Goal: Information Seeking & Learning: Learn about a topic

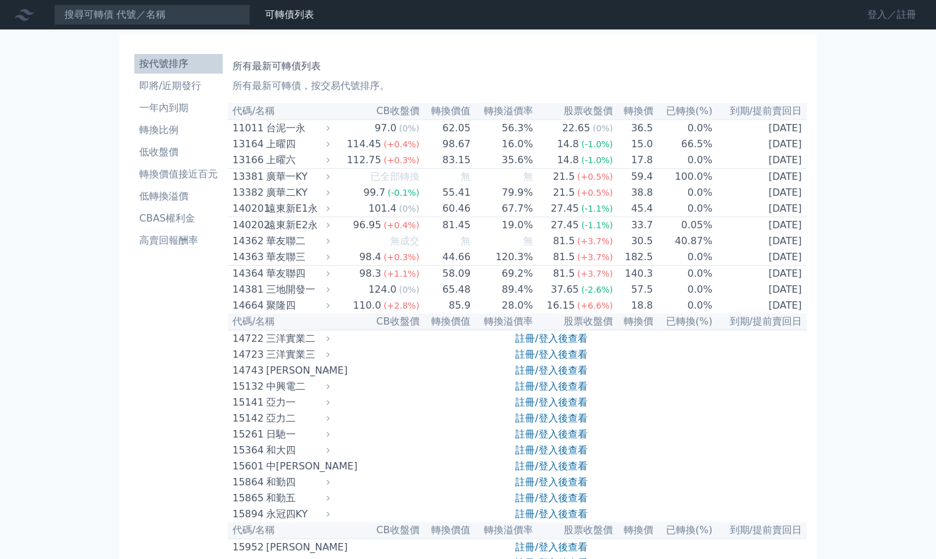
click at [884, 9] on link "登入／註冊" at bounding box center [891, 15] width 69 height 20
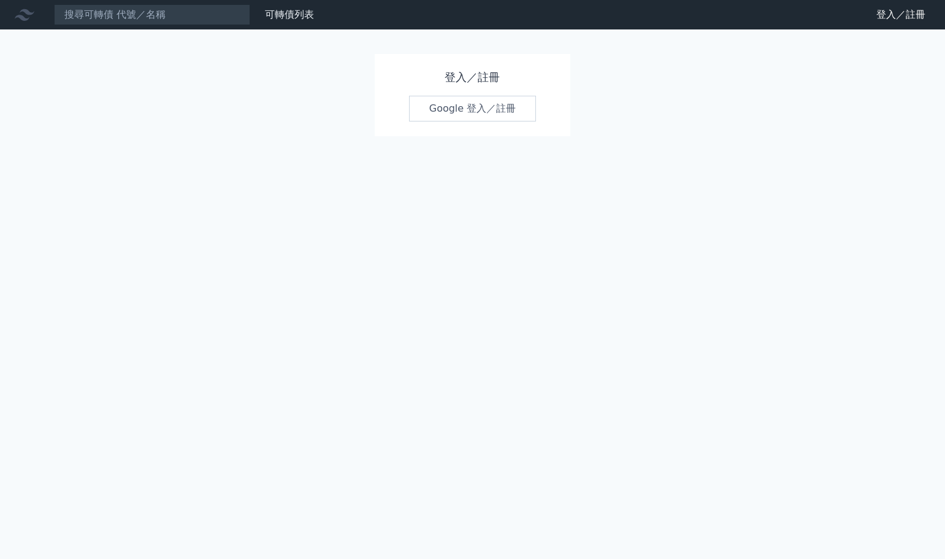
click at [506, 109] on link "Google 登入／註冊" at bounding box center [473, 109] width 128 height 26
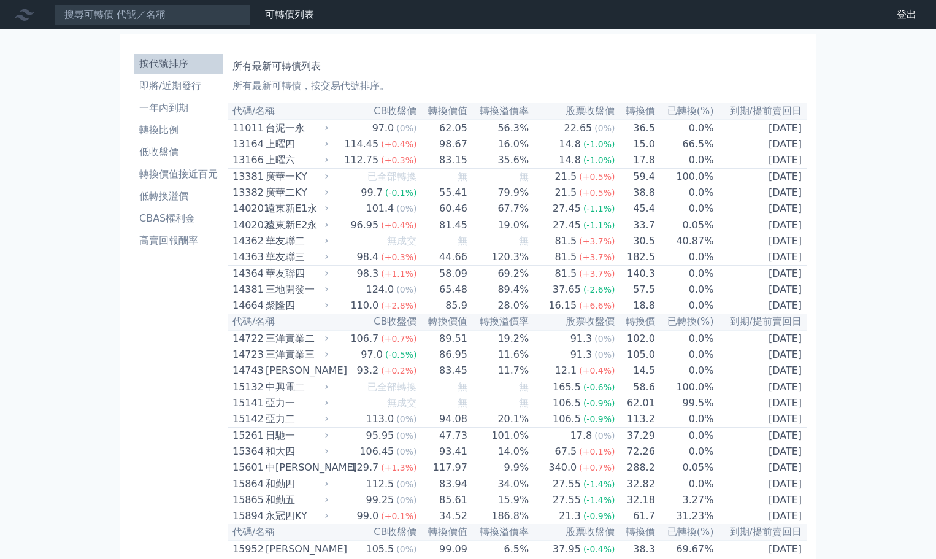
click at [559, 68] on h1 "所有最新可轉債列表" at bounding box center [516, 66] width 569 height 15
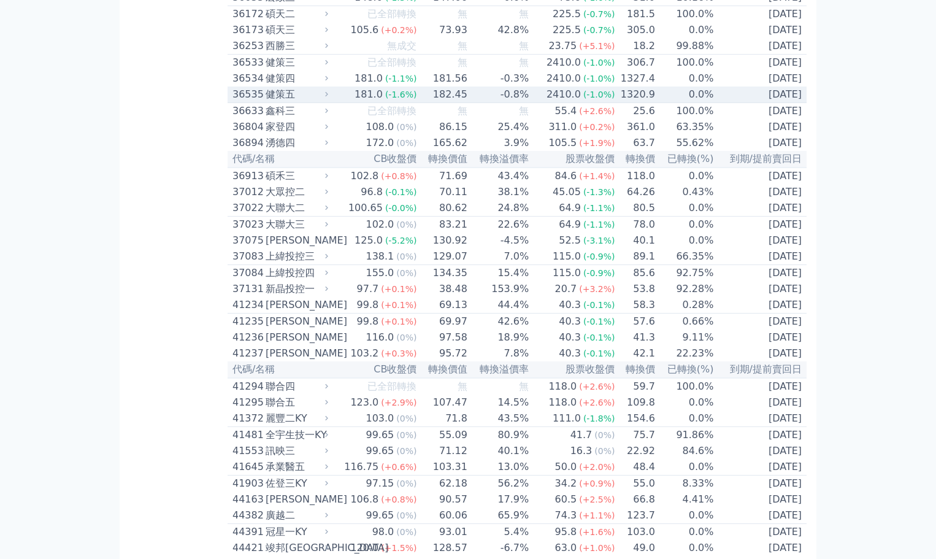
click at [315, 102] on div "健策五" at bounding box center [295, 94] width 60 height 15
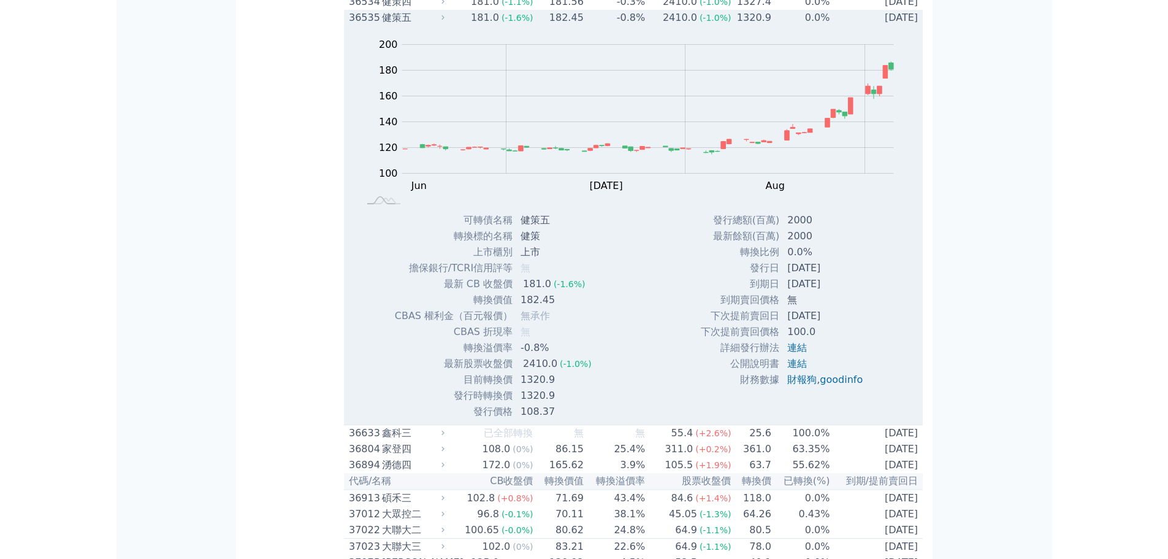
scroll to position [2958, 0]
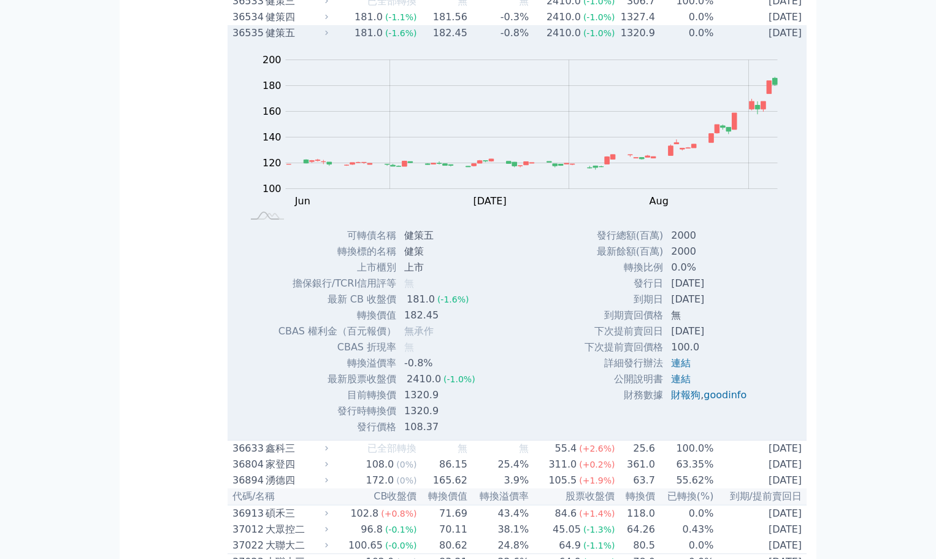
click at [330, 37] on icon at bounding box center [327, 33] width 8 height 8
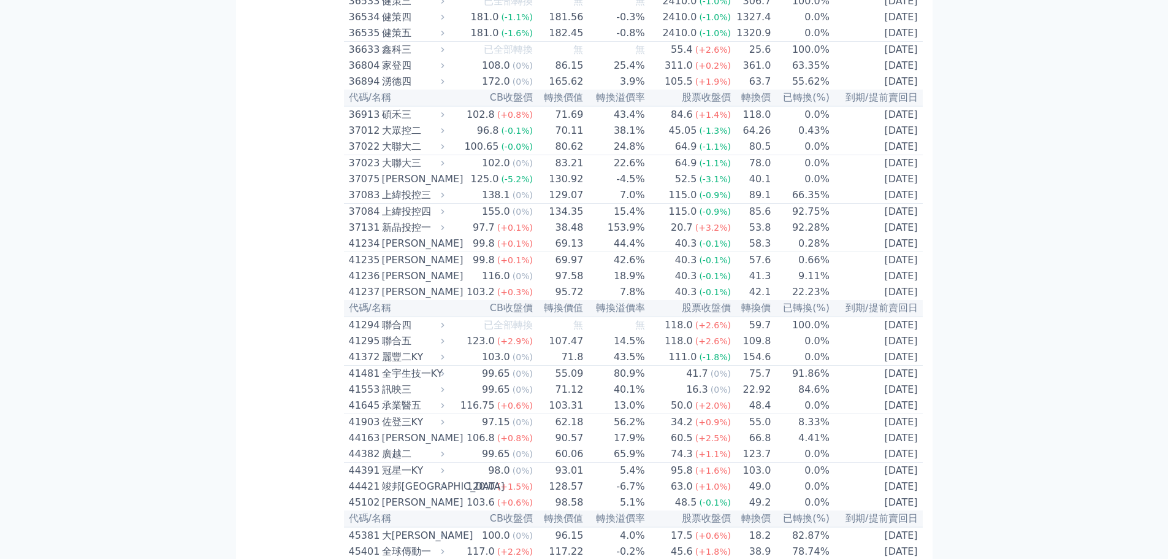
scroll to position [5698, 0]
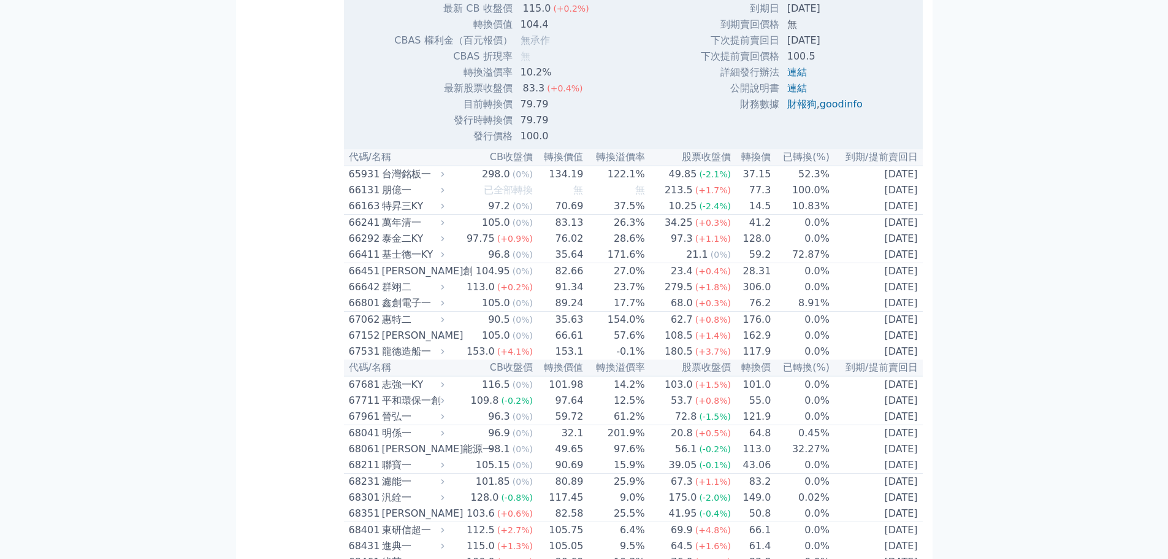
scroll to position [5759, 0]
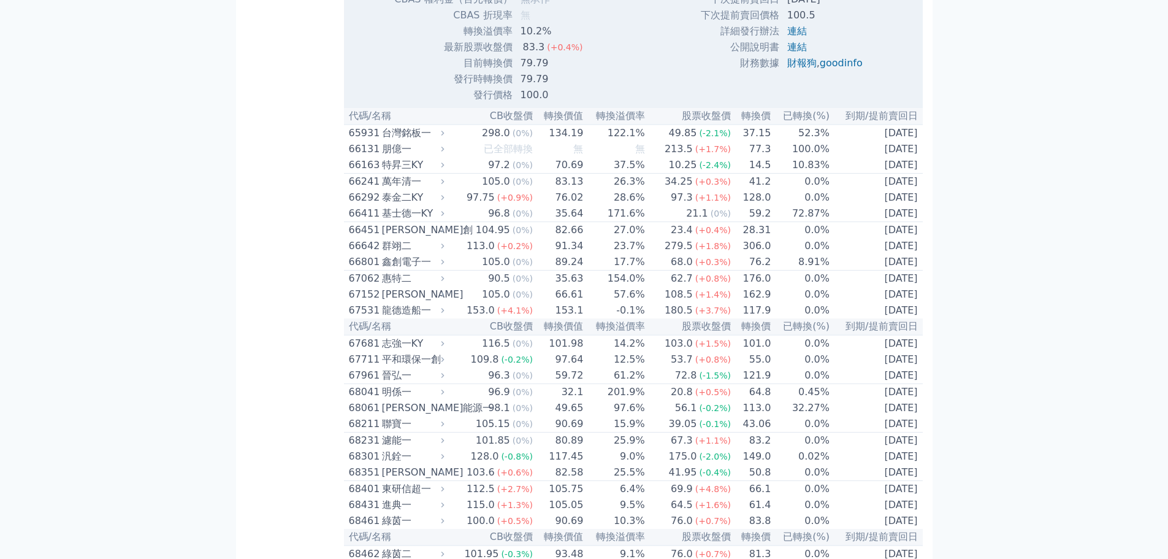
scroll to position [5882, 0]
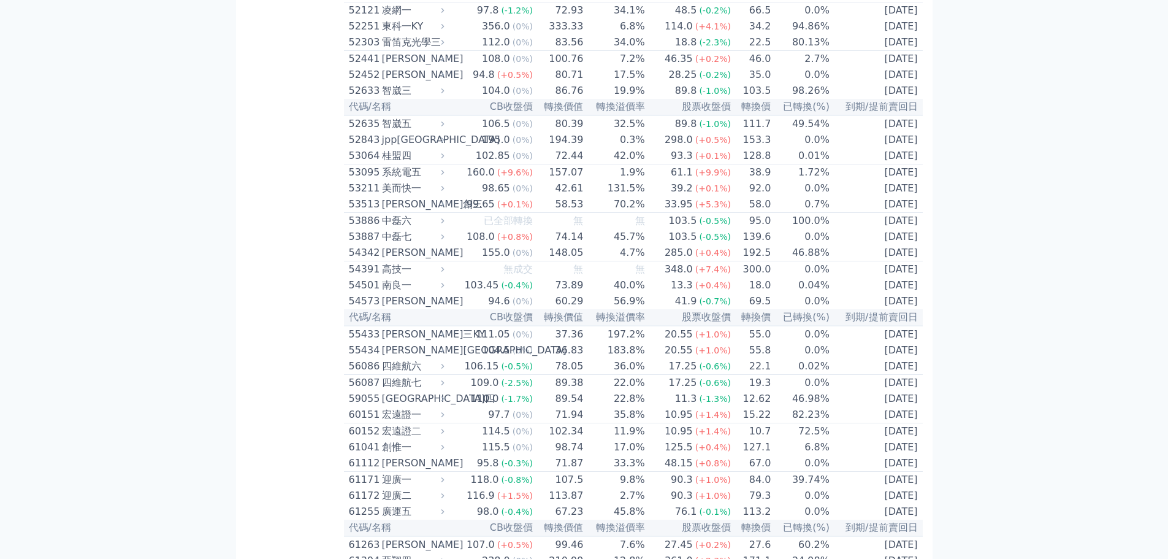
scroll to position [4002, 0]
